Goal: Find specific page/section: Find specific page/section

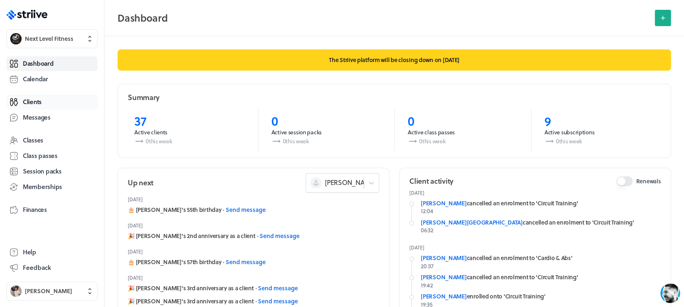
click at [35, 102] on span "Clients" at bounding box center [32, 102] width 19 height 9
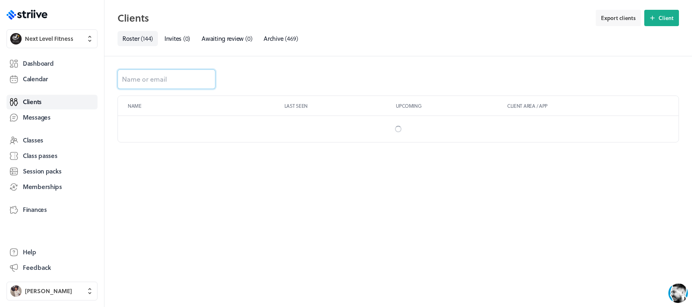
click at [176, 78] on input at bounding box center [167, 79] width 98 height 20
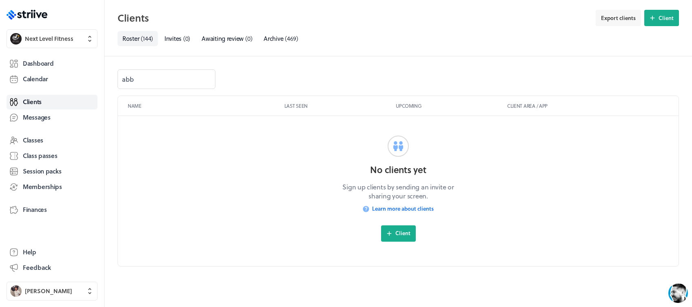
click at [302, 108] on p "Last seen" at bounding box center [339, 105] width 108 height 7
click at [186, 75] on input "abb" at bounding box center [167, 79] width 98 height 20
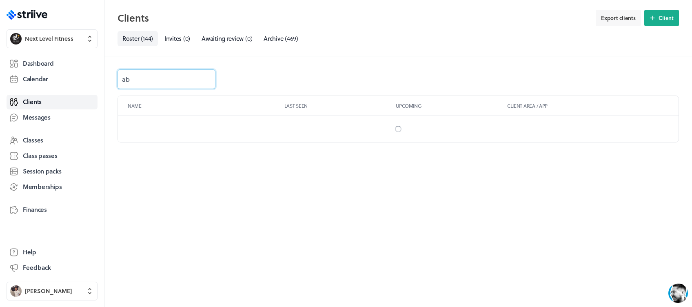
type input "a"
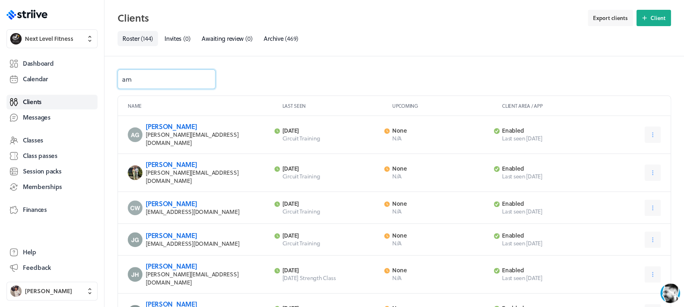
type input "a"
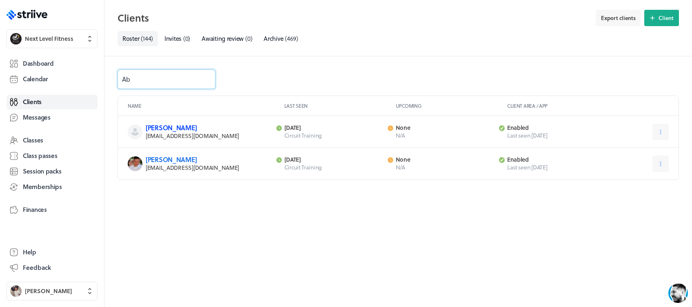
type input "Ab"
click at [170, 124] on link "[PERSON_NAME]" at bounding box center [171, 127] width 51 height 9
